Goal: Use online tool/utility: Utilize a website feature to perform a specific function

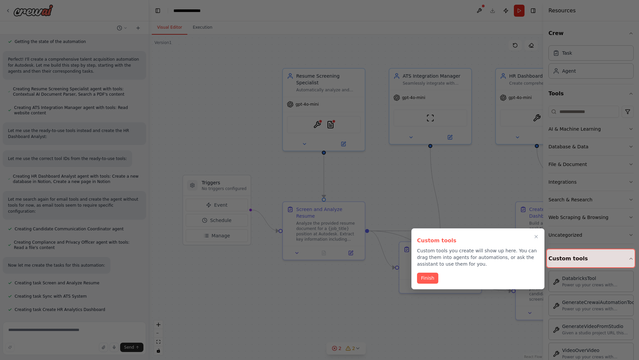
scroll to position [261, 0]
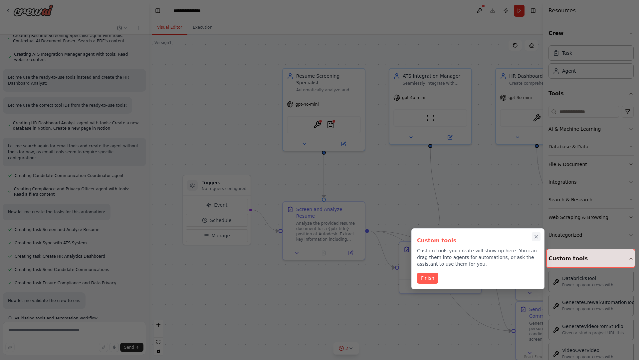
click at [536, 236] on icon "Close walkthrough" at bounding box center [536, 236] width 3 height 3
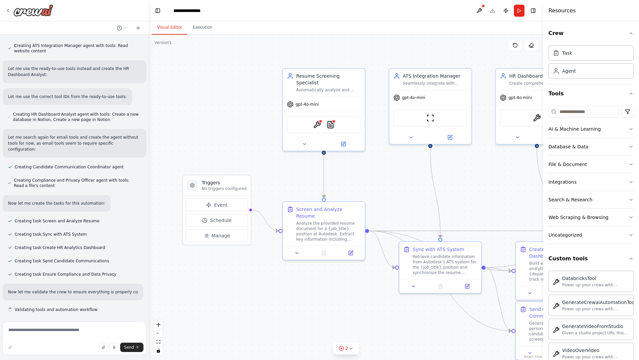
scroll to position [316, 0]
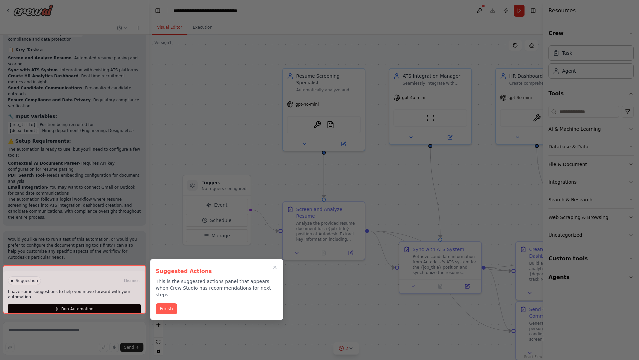
scroll to position [750, 0]
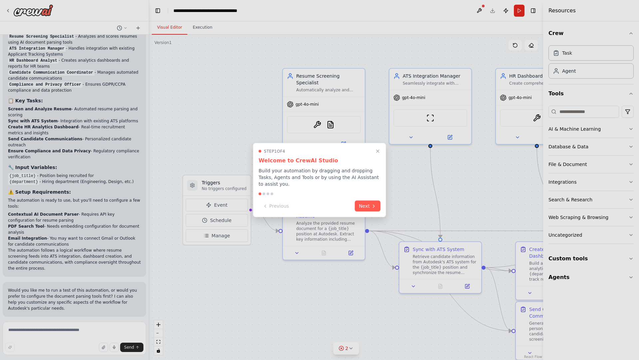
scroll to position [696, 0]
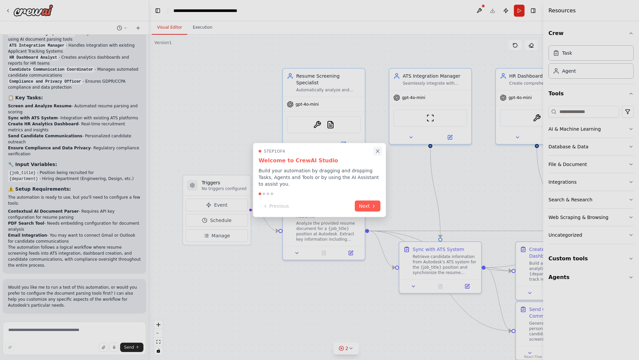
click at [378, 151] on icon "Close walkthrough" at bounding box center [378, 151] width 3 height 3
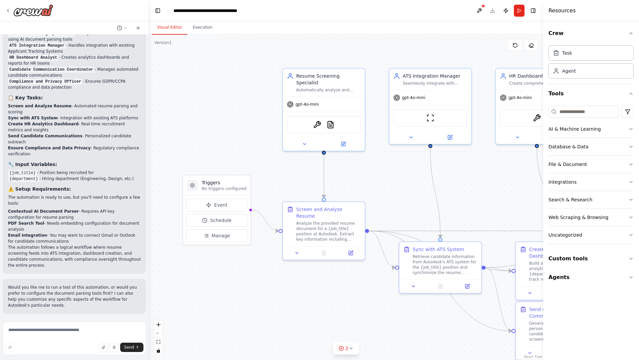
scroll to position [0, 0]
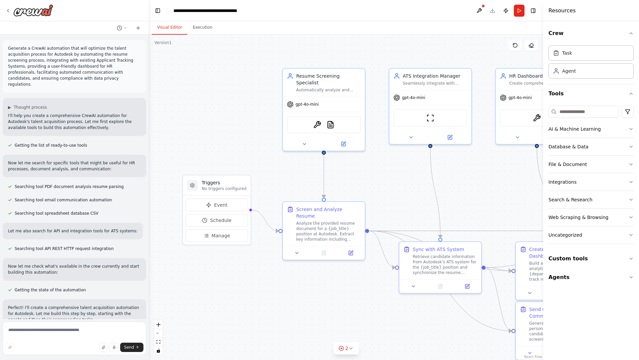
click at [9, 47] on p "Generate a CrewAI automation that will optimize the talent acquisition process …" at bounding box center [74, 66] width 133 height 42
click at [196, 73] on div ".deletable-edge-delete-btn { width: 20px; height: 20px; border: 0px solid #ffff…" at bounding box center [346, 197] width 394 height 325
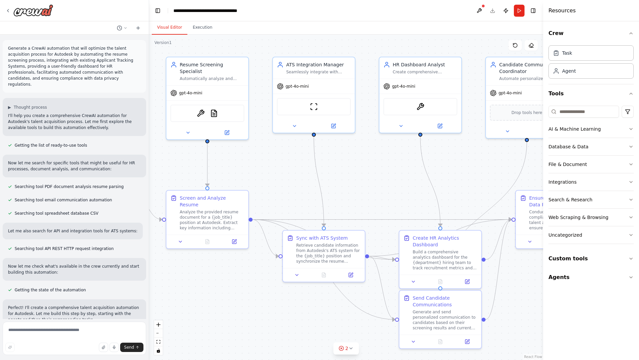
drag, startPoint x: 250, startPoint y: 94, endPoint x: 110, endPoint y: 81, distance: 140.5
click at [110, 81] on div "Generate a CrewAI automation that will optimize the talent acquisition process …" at bounding box center [319, 180] width 639 height 360
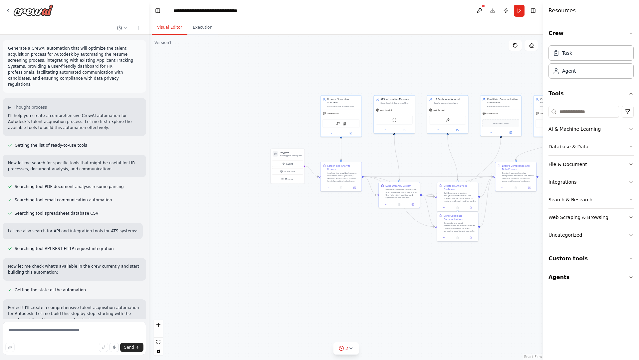
drag, startPoint x: 181, startPoint y: 128, endPoint x: 319, endPoint y: 74, distance: 147.7
click at [319, 74] on div ".deletable-edge-delete-btn { width: 20px; height: 20px; border: 0px solid #ffff…" at bounding box center [346, 197] width 394 height 325
